Goal: Find contact information: Find contact information

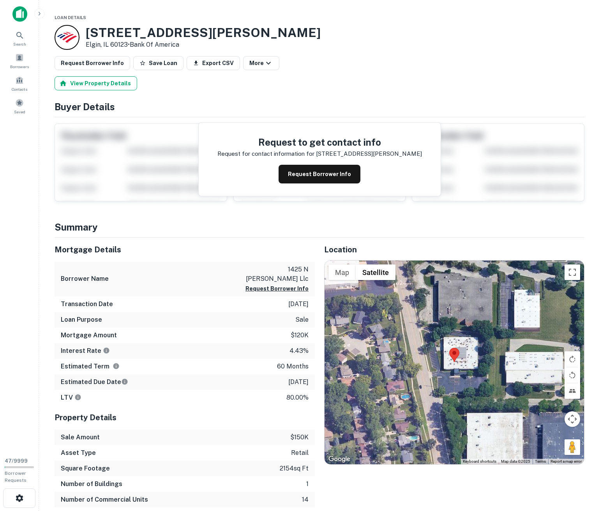
click at [111, 82] on button "View Property Details" at bounding box center [96, 83] width 83 height 14
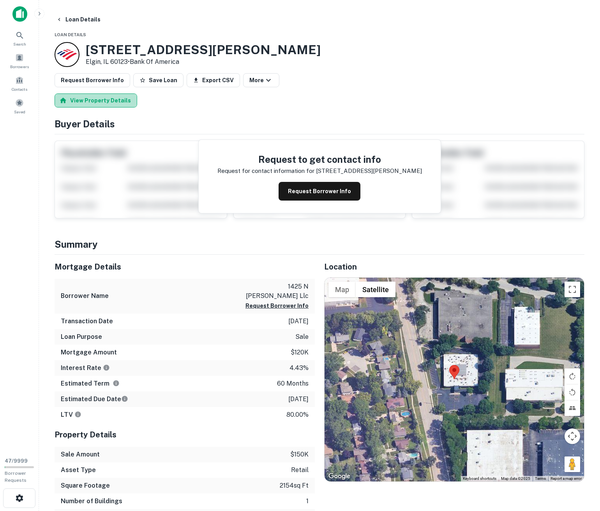
click at [114, 104] on button "View Property Details" at bounding box center [96, 100] width 83 height 14
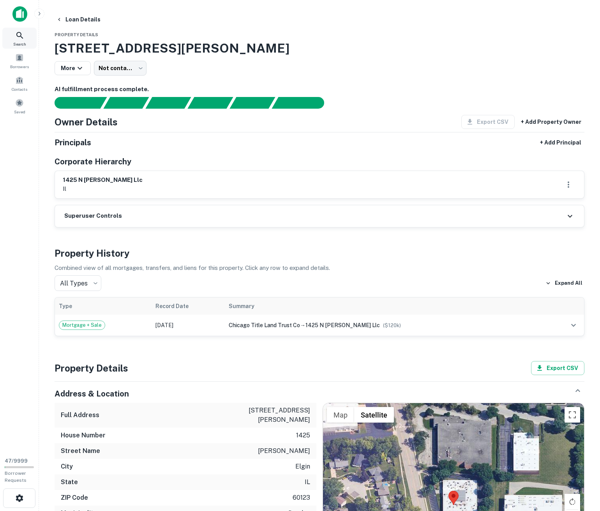
click at [16, 34] on icon at bounding box center [19, 35] width 9 height 9
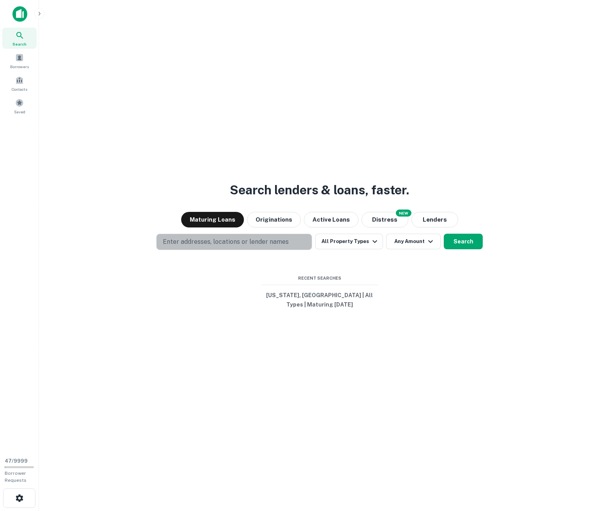
click at [195, 235] on button "Enter addresses, locations or lender names" at bounding box center [234, 242] width 156 height 16
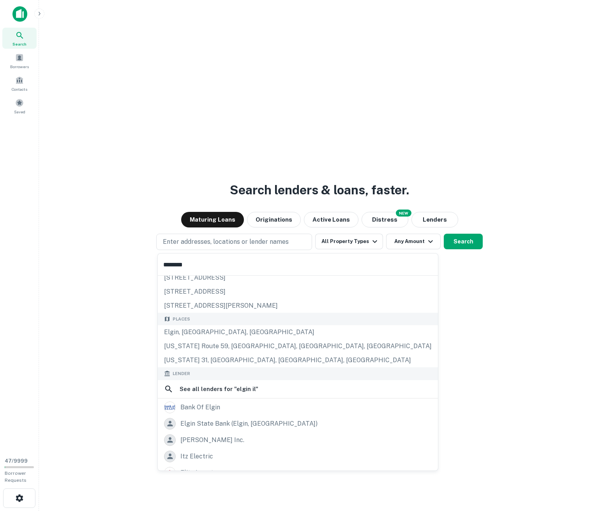
scroll to position [47, 0]
type input "********"
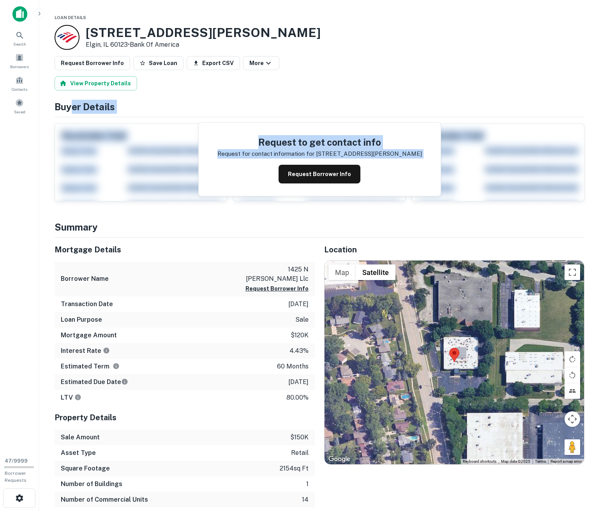
drag, startPoint x: 76, startPoint y: 108, endPoint x: 231, endPoint y: 214, distance: 187.8
click at [96, 83] on button "View Property Details" at bounding box center [96, 83] width 83 height 14
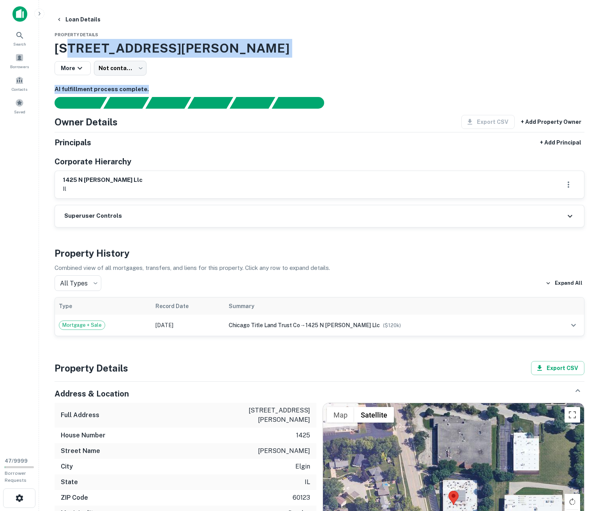
drag, startPoint x: 159, startPoint y: 49, endPoint x: 314, endPoint y: 89, distance: 159.7
click at [314, 89] on div "Loan Details Property Details 1425 N Mclean Blvd, Elgin, IL, 60123 More Not con…" at bounding box center [319, 516] width 548 height 1009
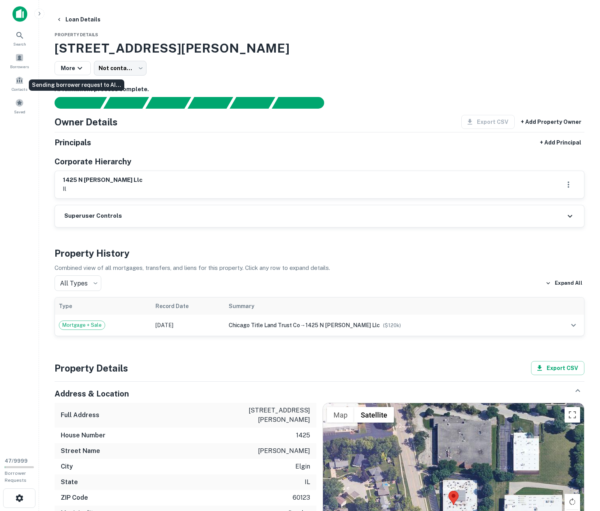
click at [55, 92] on div "Sending borrower request to AI..." at bounding box center [76, 88] width 97 height 18
drag, startPoint x: 54, startPoint y: 90, endPoint x: 129, endPoint y: 87, distance: 74.8
click at [129, 87] on h6 "AI fulfillment process complete." at bounding box center [319, 89] width 529 height 9
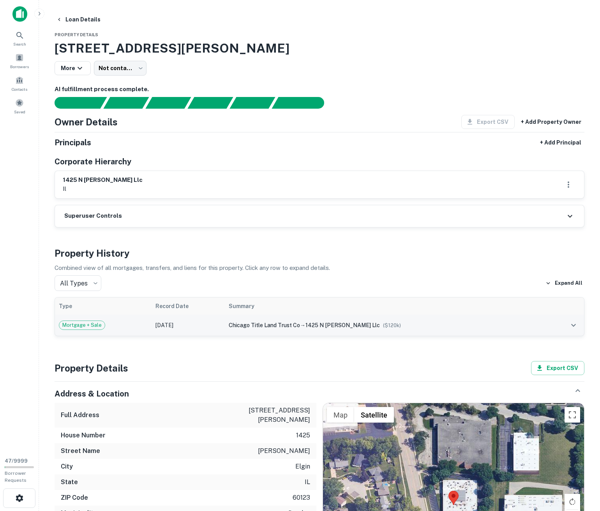
click at [510, 325] on div "chicago title land trust co → 1425 n mclean llc ($ 120k )" at bounding box center [386, 325] width 314 height 9
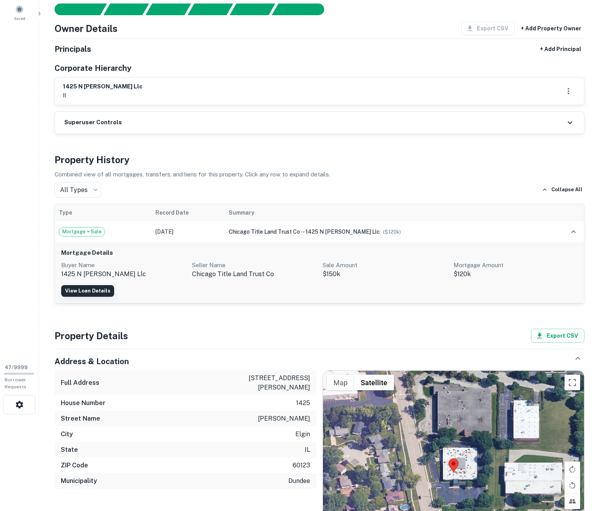
scroll to position [47, 0]
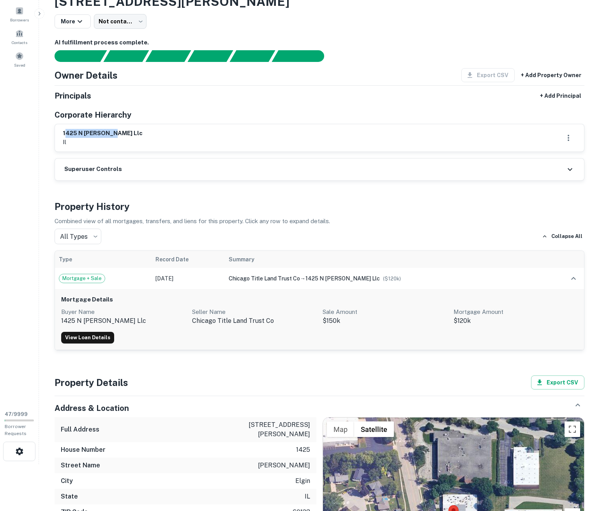
drag, startPoint x: 72, startPoint y: 134, endPoint x: 110, endPoint y: 130, distance: 38.7
click at [110, 130] on h6 "1425 n [PERSON_NAME] llc" at bounding box center [103, 133] width 80 height 9
drag, startPoint x: 75, startPoint y: 322, endPoint x: 108, endPoint y: 325, distance: 32.8
click at [110, 323] on p "1425 n [PERSON_NAME] llc" at bounding box center [123, 320] width 125 height 9
click at [96, 336] on link "View Loan Details" at bounding box center [87, 338] width 53 height 12
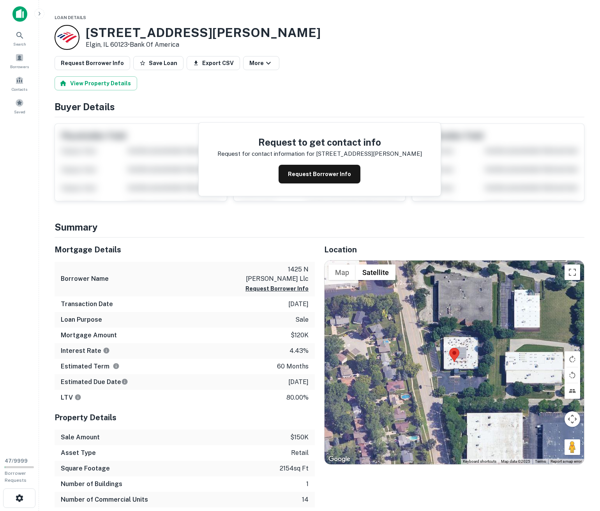
click at [340, 61] on div "Request Borrower Info Save Loan Export CSV More" at bounding box center [319, 63] width 529 height 14
click at [107, 81] on button "View Property Details" at bounding box center [96, 83] width 83 height 14
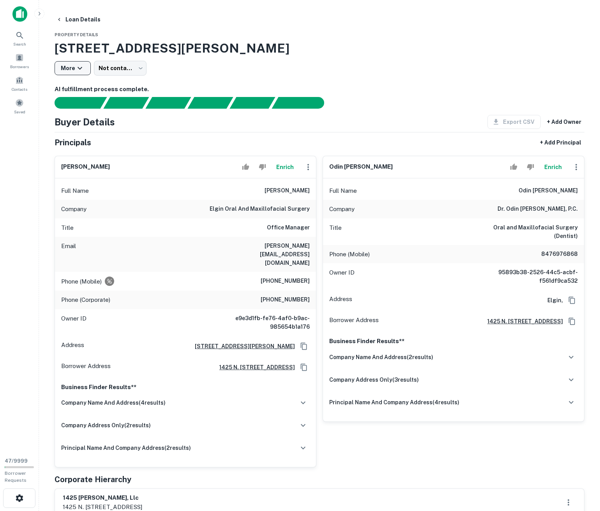
click at [67, 72] on button "More" at bounding box center [73, 68] width 36 height 14
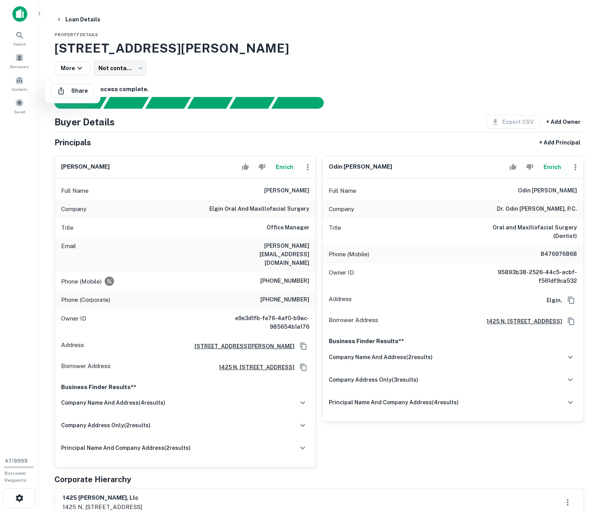
click at [199, 78] on div at bounding box center [302, 255] width 605 height 511
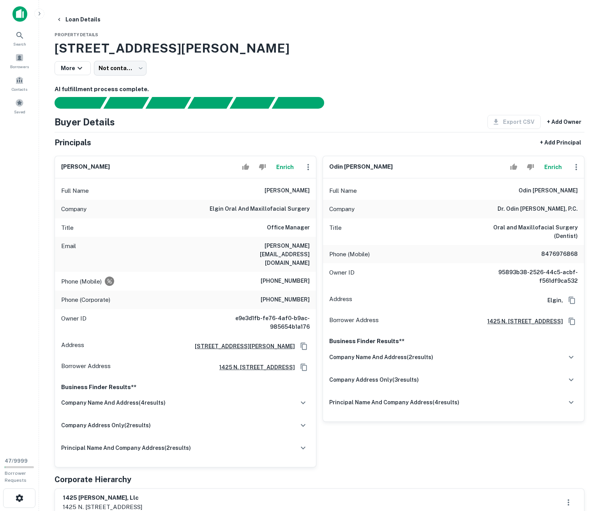
click at [214, 51] on h3 "[STREET_ADDRESS][PERSON_NAME]" at bounding box center [319, 48] width 529 height 19
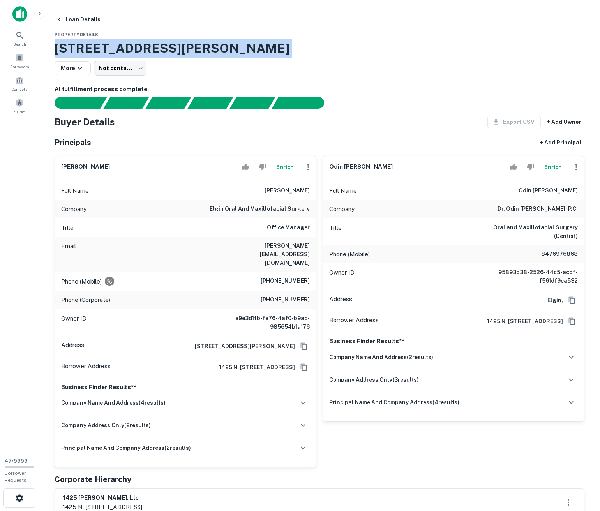
click at [214, 51] on h3 "[STREET_ADDRESS][PERSON_NAME]" at bounding box center [319, 48] width 529 height 19
click at [300, 398] on icon "button" at bounding box center [302, 402] width 9 height 9
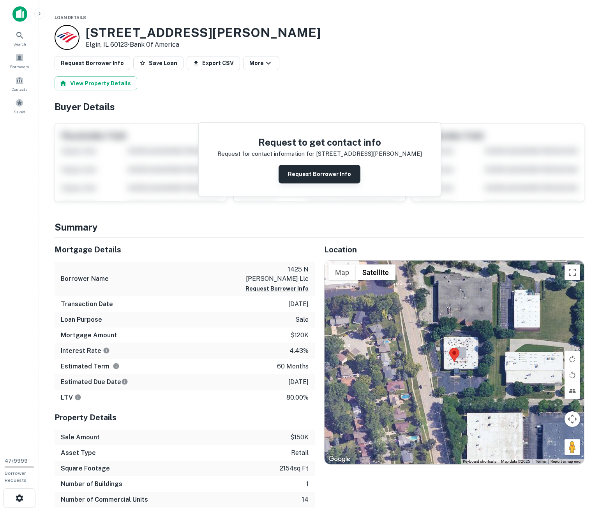
click at [302, 175] on button "Request Borrower Info" at bounding box center [319, 174] width 82 height 19
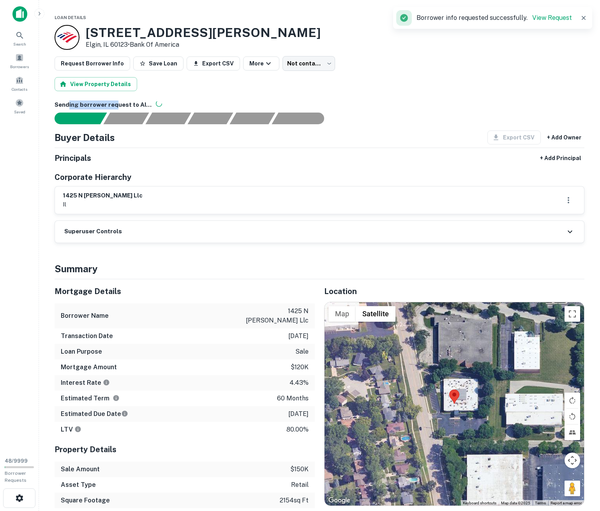
drag, startPoint x: 69, startPoint y: 105, endPoint x: 118, endPoint y: 105, distance: 49.1
click at [118, 105] on h6 "Sending borrower request to AI..." at bounding box center [319, 104] width 529 height 9
click at [179, 142] on div "Buyer Details Export CSV + Add Owner" at bounding box center [319, 137] width 529 height 14
click at [100, 81] on button "View Property Details" at bounding box center [96, 84] width 83 height 14
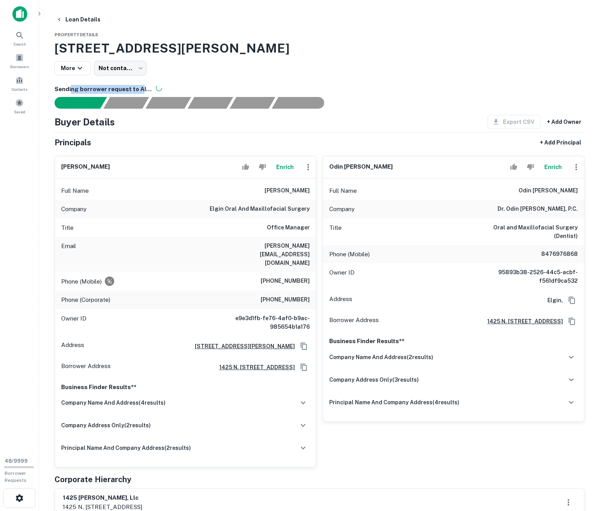
drag, startPoint x: 72, startPoint y: 89, endPoint x: 141, endPoint y: 90, distance: 68.5
click at [140, 90] on h6 "Sending borrower request to AI..." at bounding box center [319, 89] width 529 height 9
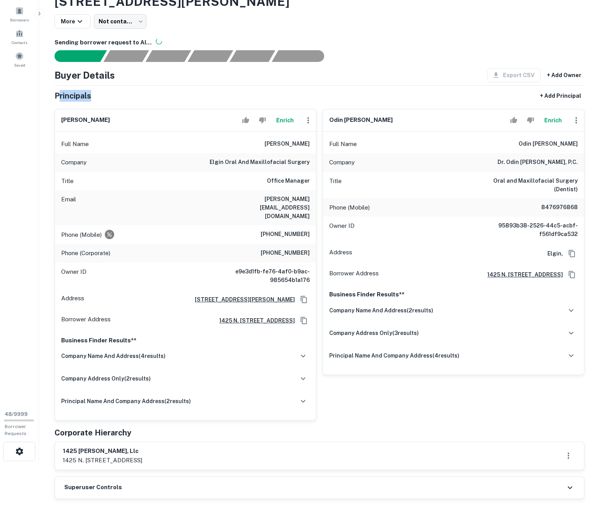
drag, startPoint x: 60, startPoint y: 95, endPoint x: 99, endPoint y: 95, distance: 39.7
click at [99, 95] on div "Principals + Add Principal" at bounding box center [319, 96] width 529 height 14
click at [77, 96] on h5 "Principals" at bounding box center [73, 96] width 37 height 12
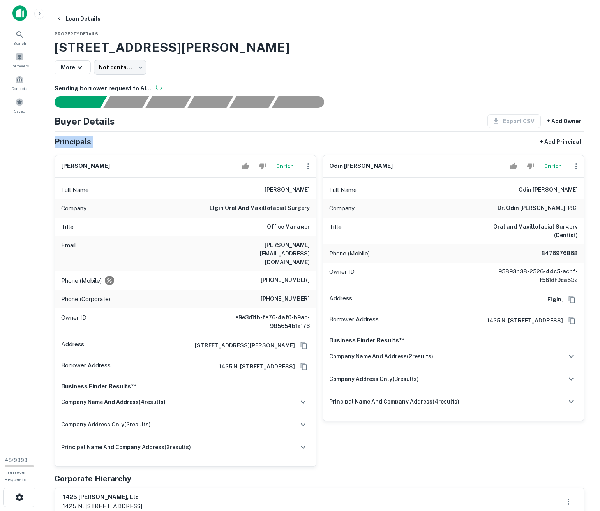
scroll to position [0, 0]
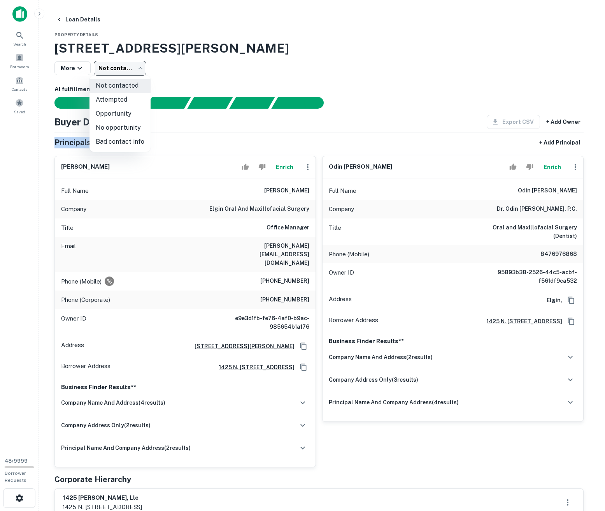
click at [128, 62] on body "Search Borrowers Contacts Saved 48 / 9999 Borrower Requests Loan Details Proper…" at bounding box center [302, 255] width 605 height 511
click at [185, 64] on div at bounding box center [302, 255] width 605 height 511
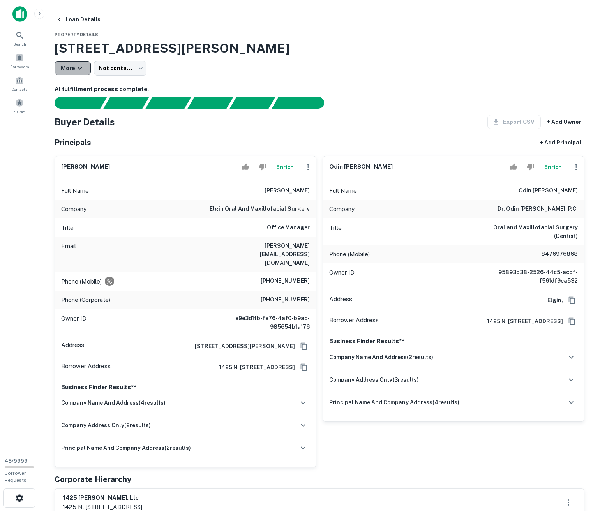
click at [61, 66] on button "More" at bounding box center [73, 68] width 36 height 14
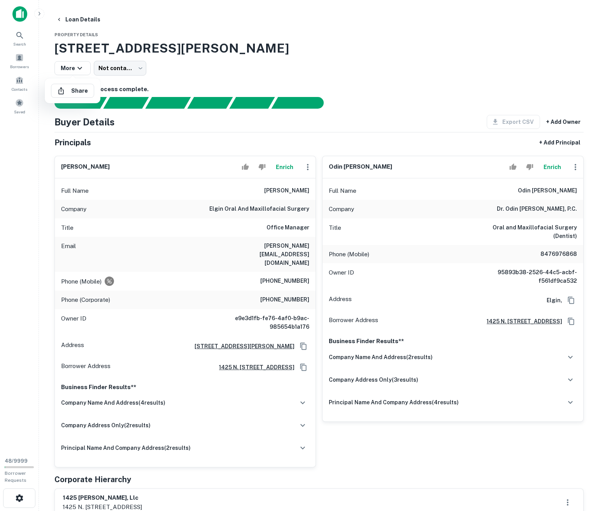
click at [210, 77] on div at bounding box center [302, 255] width 605 height 511
